Goal: Entertainment & Leisure: Consume media (video, audio)

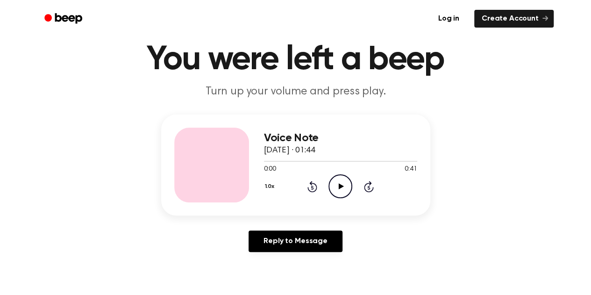
scroll to position [47, 0]
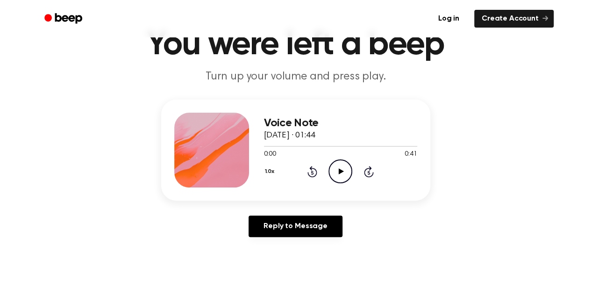
click at [344, 169] on icon "Play Audio" at bounding box center [340, 171] width 24 height 24
click at [340, 171] on icon "Pause Audio" at bounding box center [340, 171] width 24 height 24
click at [337, 170] on icon "Play Audio" at bounding box center [340, 171] width 24 height 24
click at [270, 145] on div at bounding box center [340, 145] width 153 height 7
click at [345, 170] on icon "Play Audio" at bounding box center [340, 171] width 24 height 24
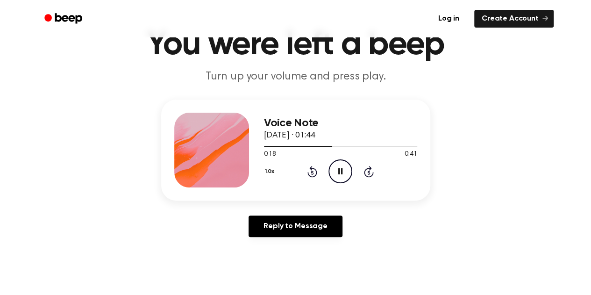
click at [340, 166] on icon "Pause Audio" at bounding box center [340, 171] width 24 height 24
click at [348, 175] on icon "Play Audio" at bounding box center [340, 171] width 24 height 24
click at [342, 172] on icon at bounding box center [340, 171] width 4 height 6
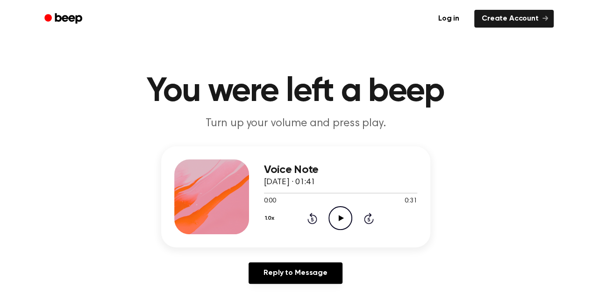
click at [339, 212] on icon "Play Audio" at bounding box center [340, 218] width 24 height 24
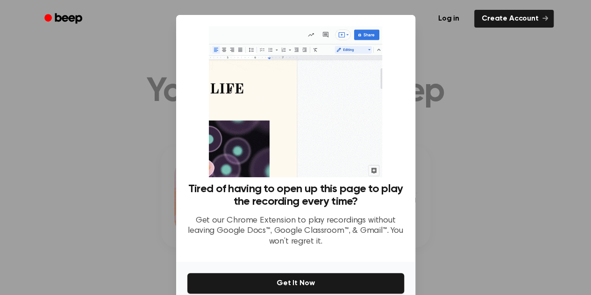
scroll to position [41, 0]
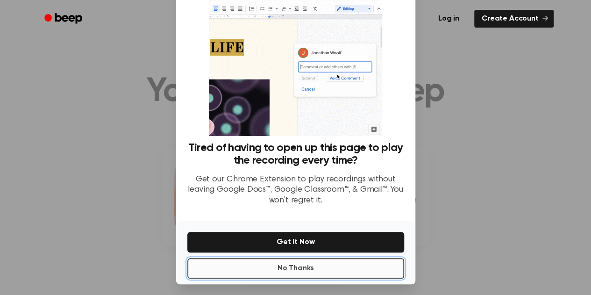
click at [294, 263] on button "No Thanks" at bounding box center [295, 268] width 217 height 21
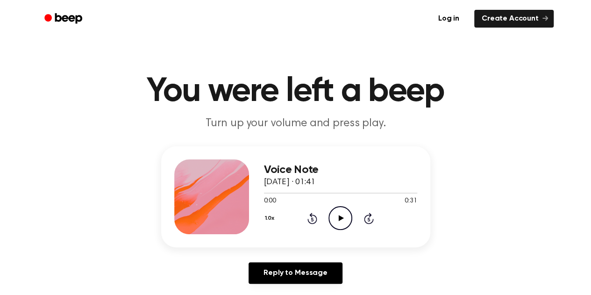
click at [344, 217] on icon "Play Audio" at bounding box center [340, 218] width 24 height 24
click at [341, 217] on icon at bounding box center [341, 218] width 5 height 6
click at [344, 218] on icon "Play Audio" at bounding box center [340, 218] width 24 height 24
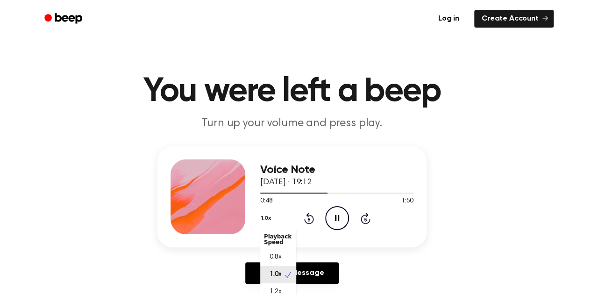
click at [274, 218] on button "1.0x" at bounding box center [267, 218] width 14 height 16
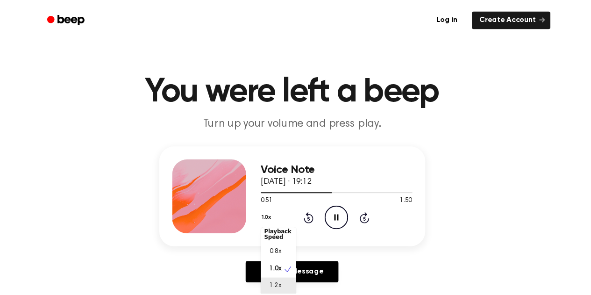
scroll to position [1, 0]
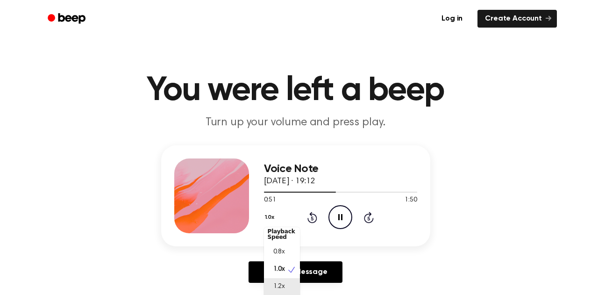
click at [282, 288] on span "1.2x" at bounding box center [279, 287] width 12 height 10
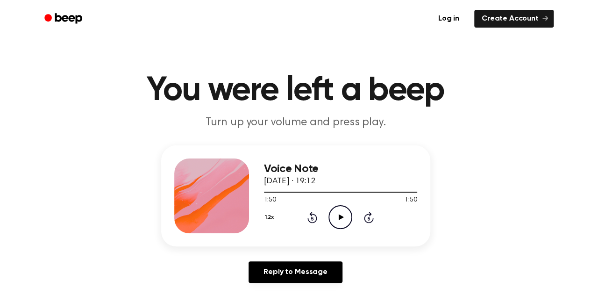
click at [341, 225] on icon "Play Audio" at bounding box center [340, 217] width 24 height 24
click at [341, 217] on icon "Pause Audio" at bounding box center [340, 217] width 24 height 24
